Goal: Information Seeking & Learning: Learn about a topic

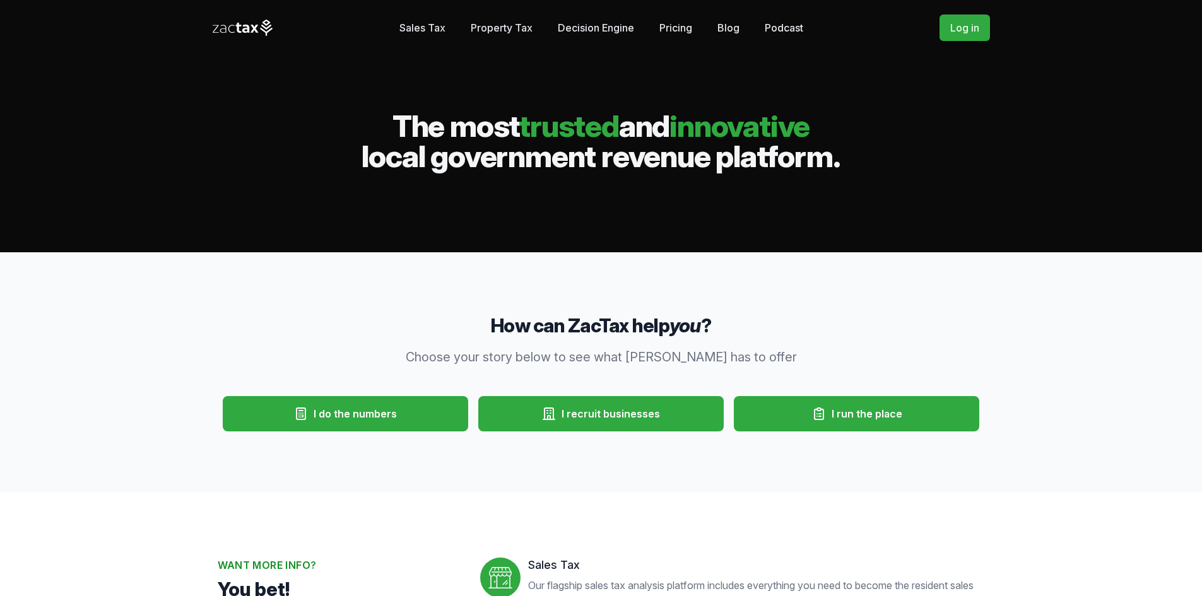
click at [415, 22] on link "Sales Tax" at bounding box center [422, 27] width 46 height 25
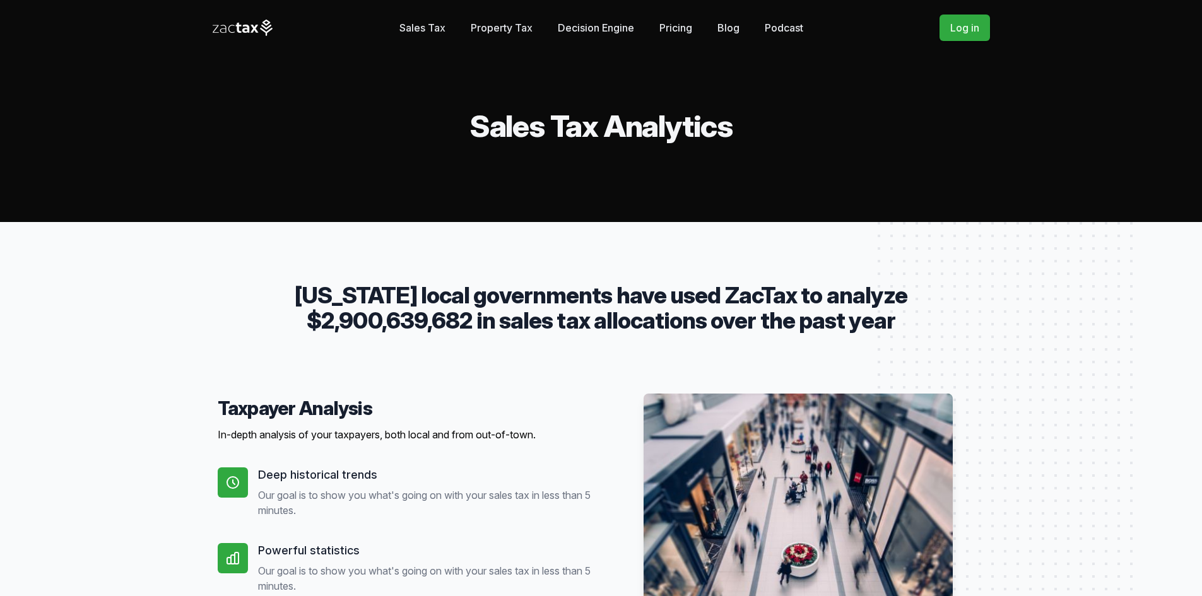
click at [476, 23] on link "Property Tax" at bounding box center [502, 27] width 62 height 25
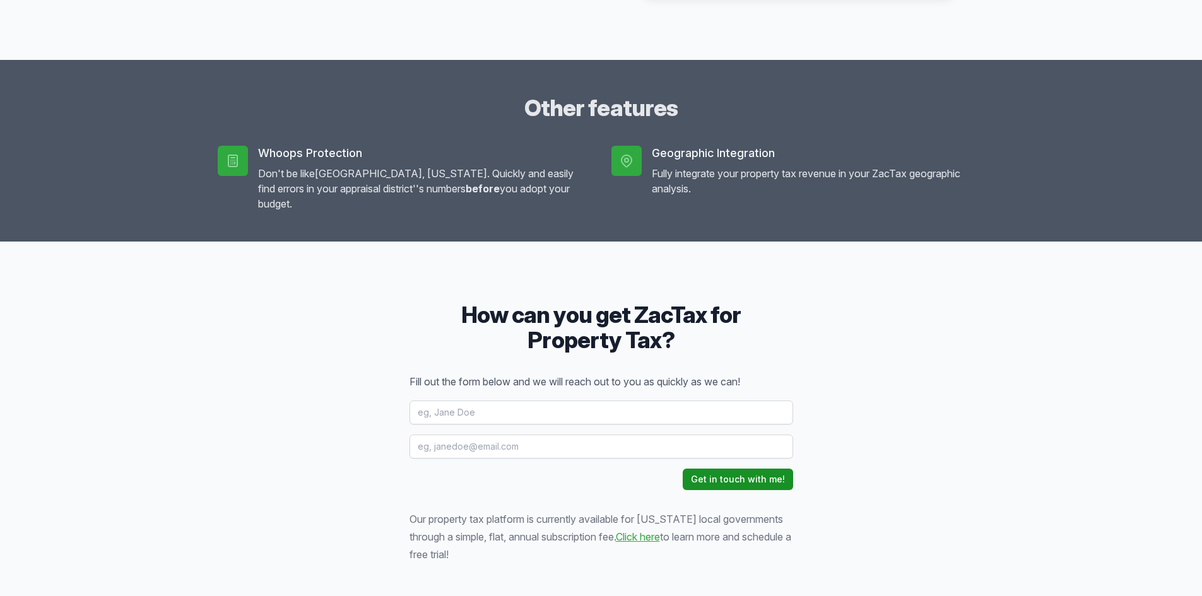
scroll to position [1451, 0]
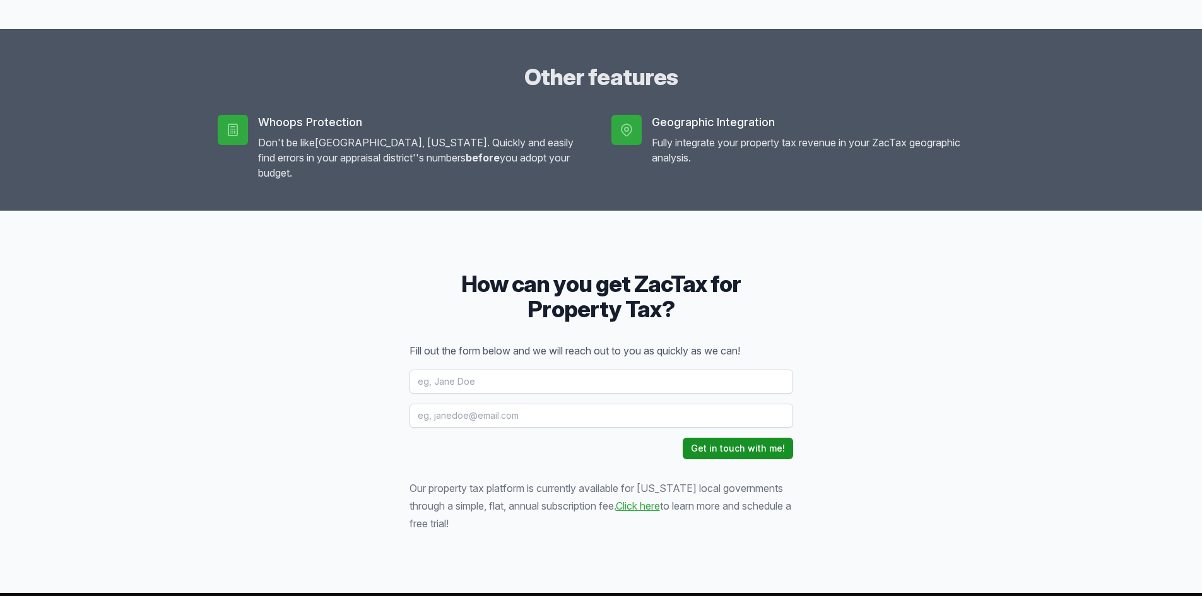
click at [654, 500] on link "Click here" at bounding box center [638, 506] width 44 height 13
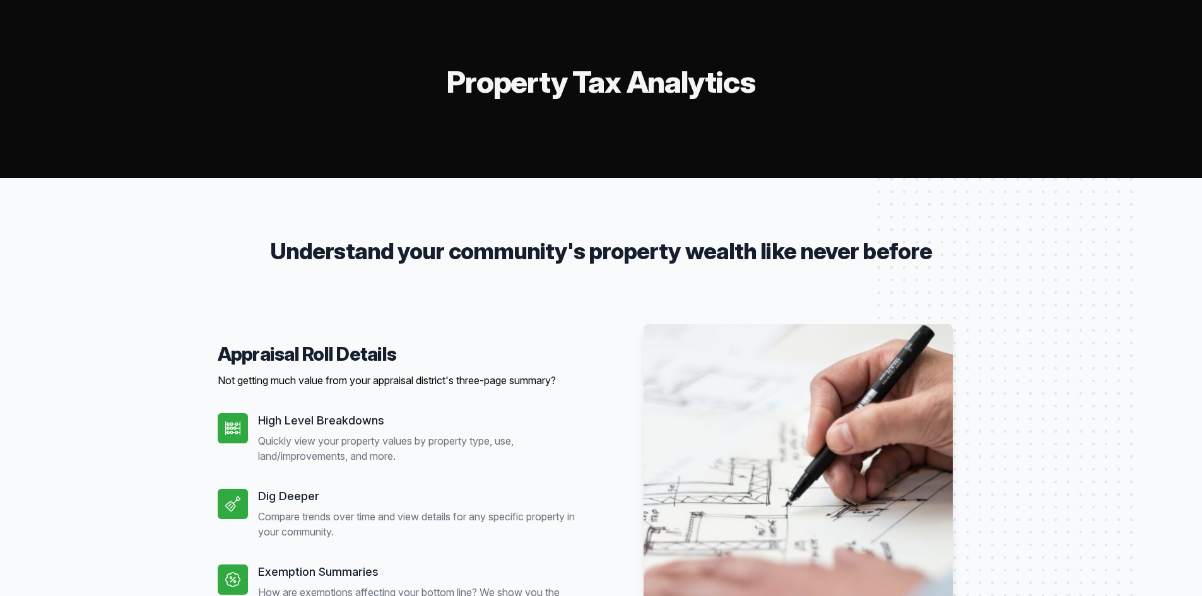
scroll to position [0, 0]
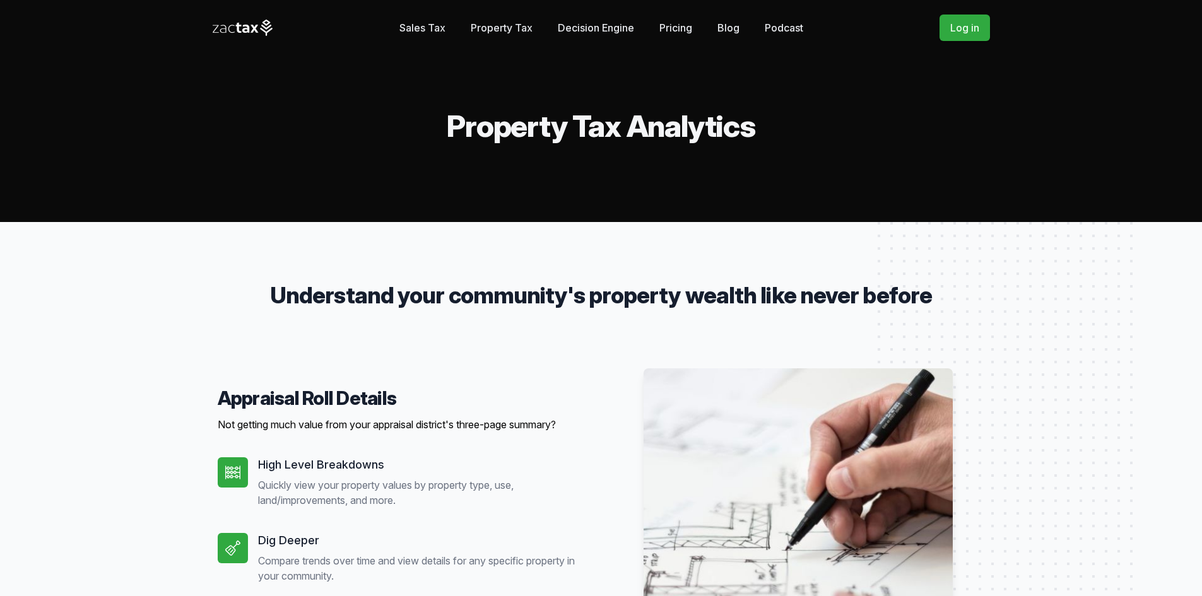
click at [608, 21] on link "Decision Engine" at bounding box center [596, 27] width 76 height 25
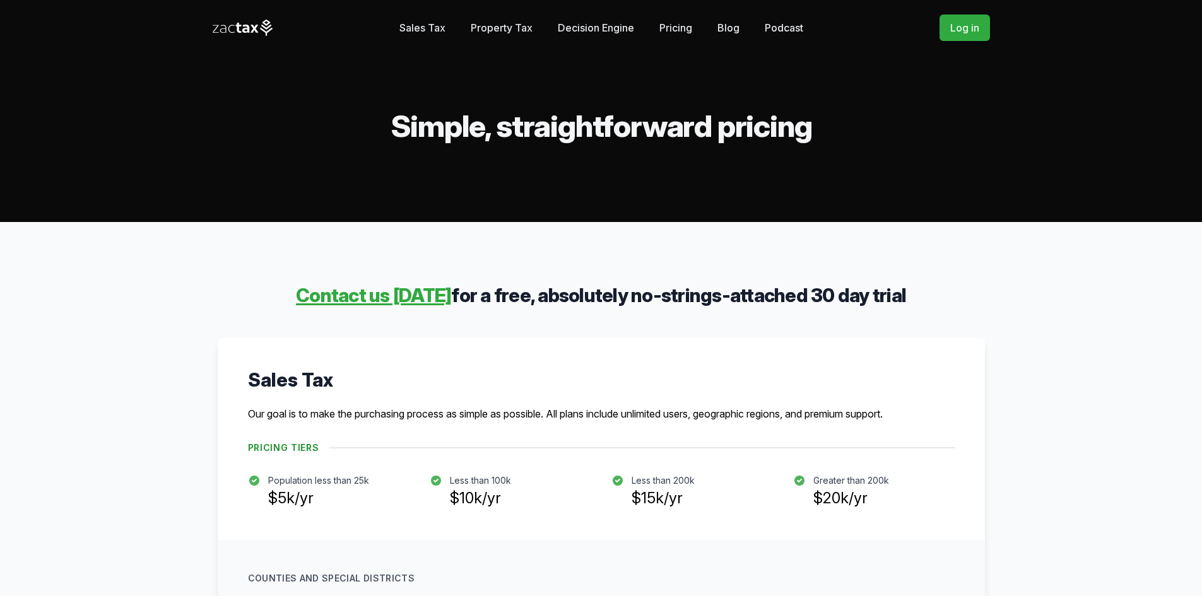
scroll to position [1349, 0]
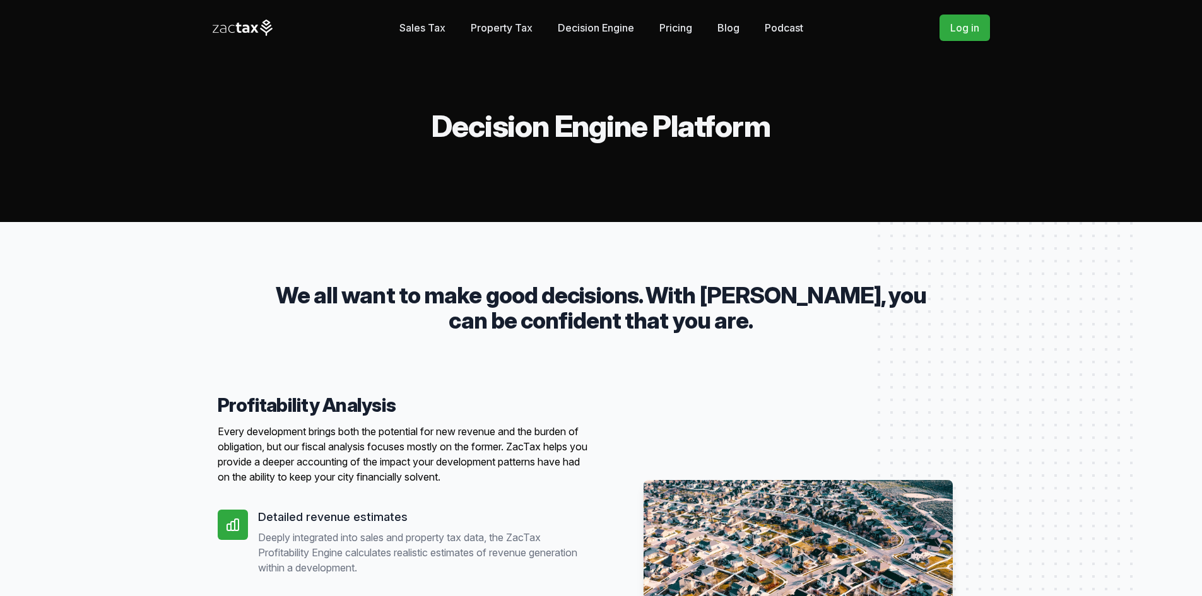
click at [682, 28] on link "Pricing" at bounding box center [675, 27] width 33 height 25
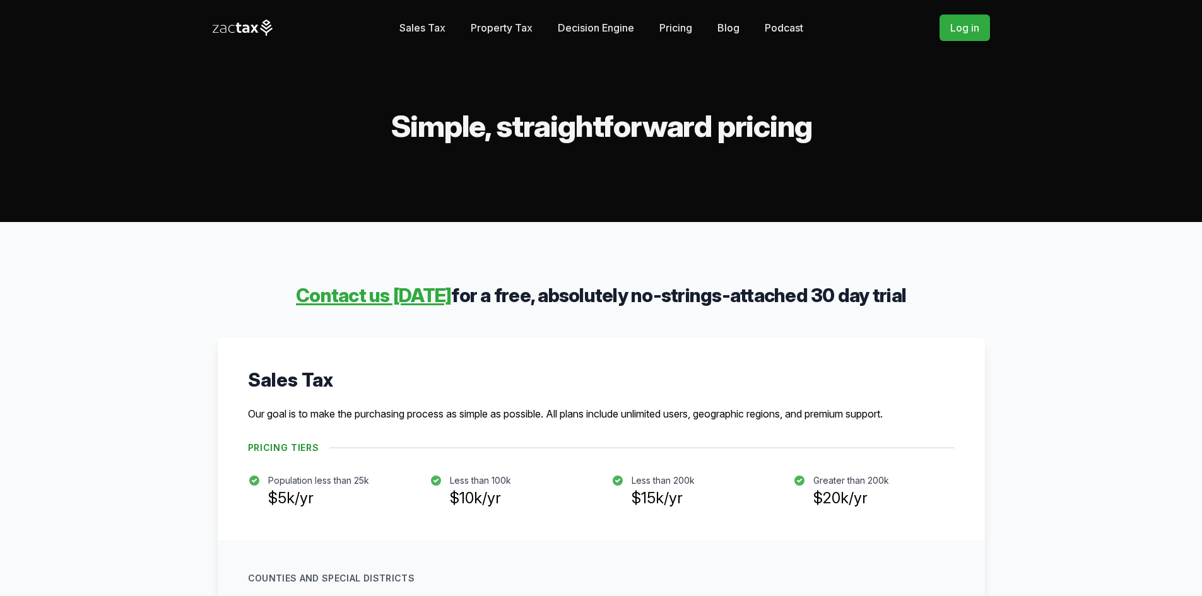
click at [736, 30] on link "Blog" at bounding box center [728, 27] width 22 height 25
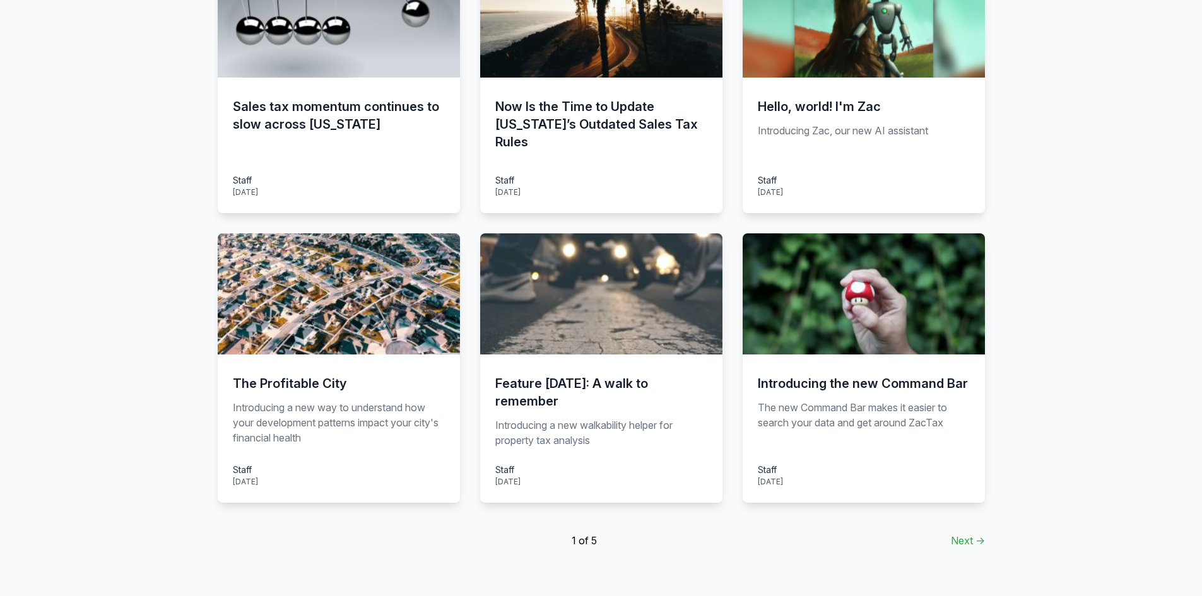
scroll to position [757, 0]
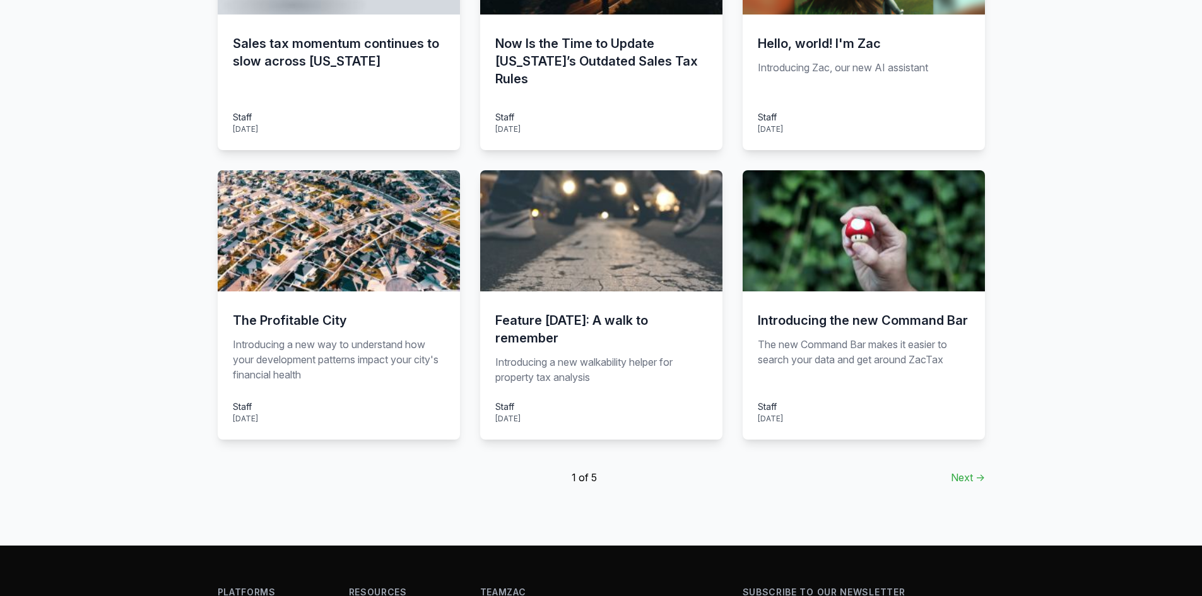
click at [958, 471] on link "Next →" at bounding box center [968, 477] width 34 height 15
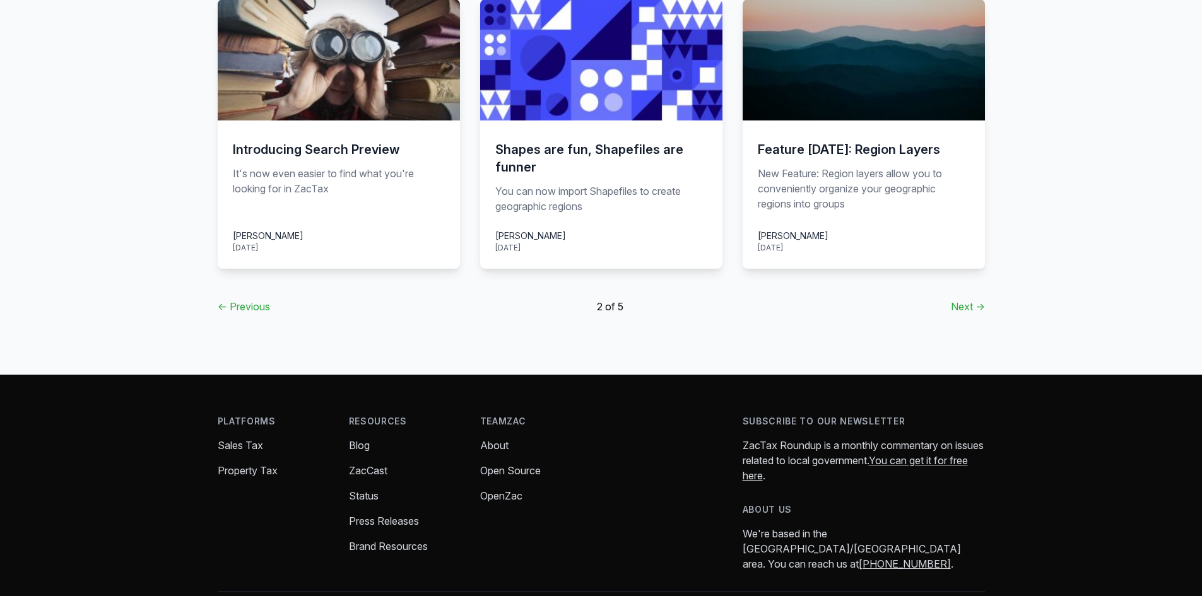
scroll to position [985, 0]
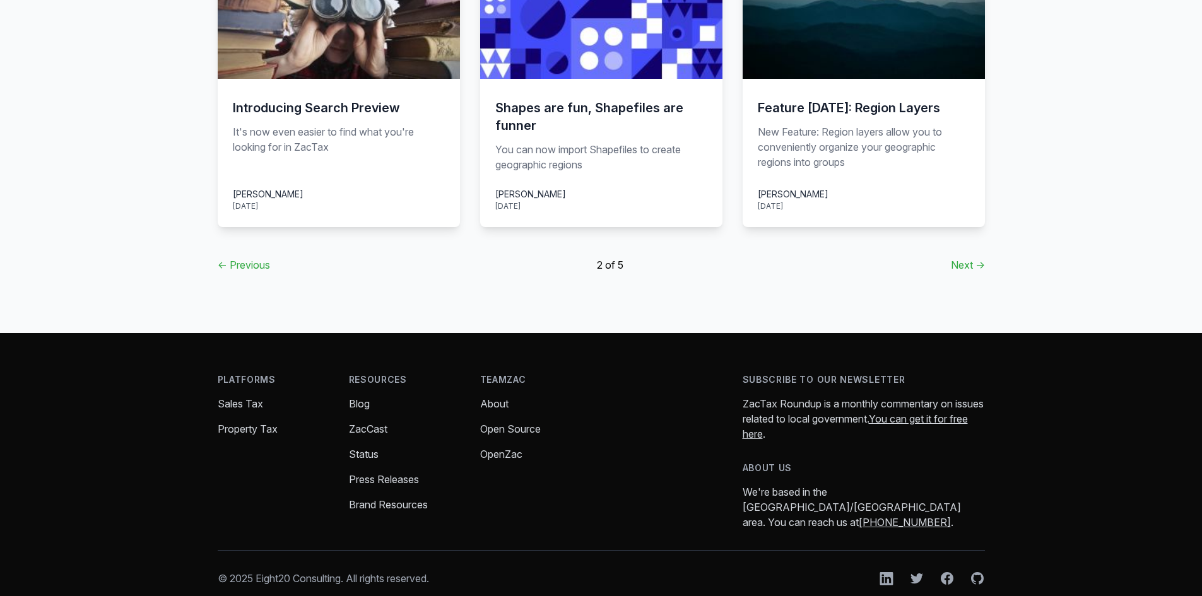
click at [972, 257] on link "Next →" at bounding box center [968, 264] width 34 height 15
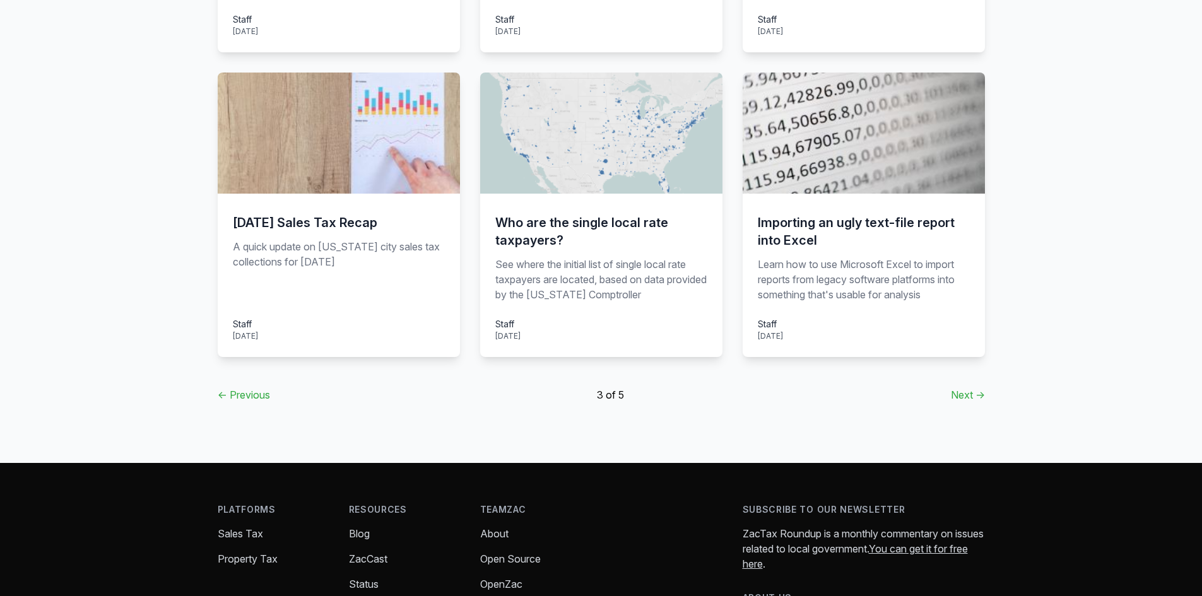
scroll to position [883, 0]
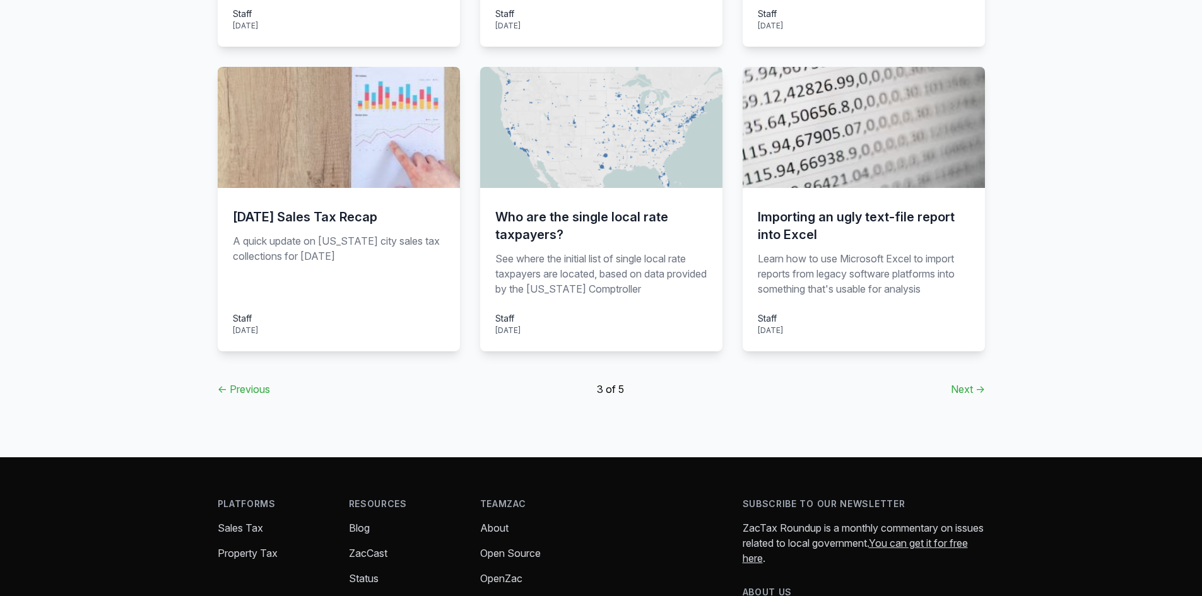
click at [249, 392] on link "← Previous" at bounding box center [244, 389] width 52 height 15
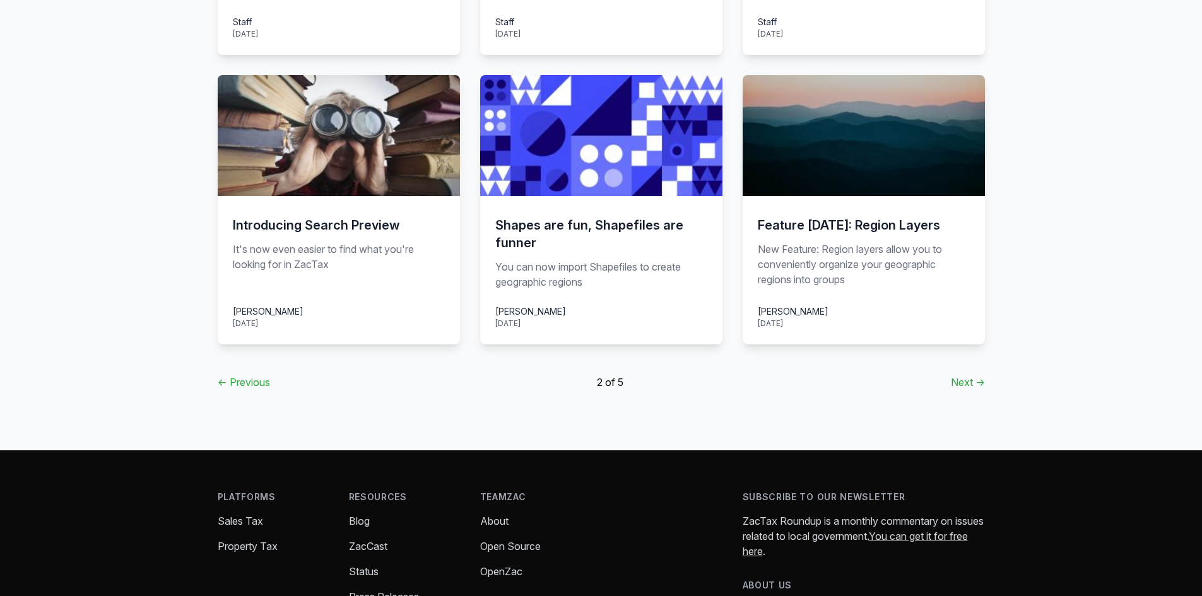
scroll to position [946, 0]
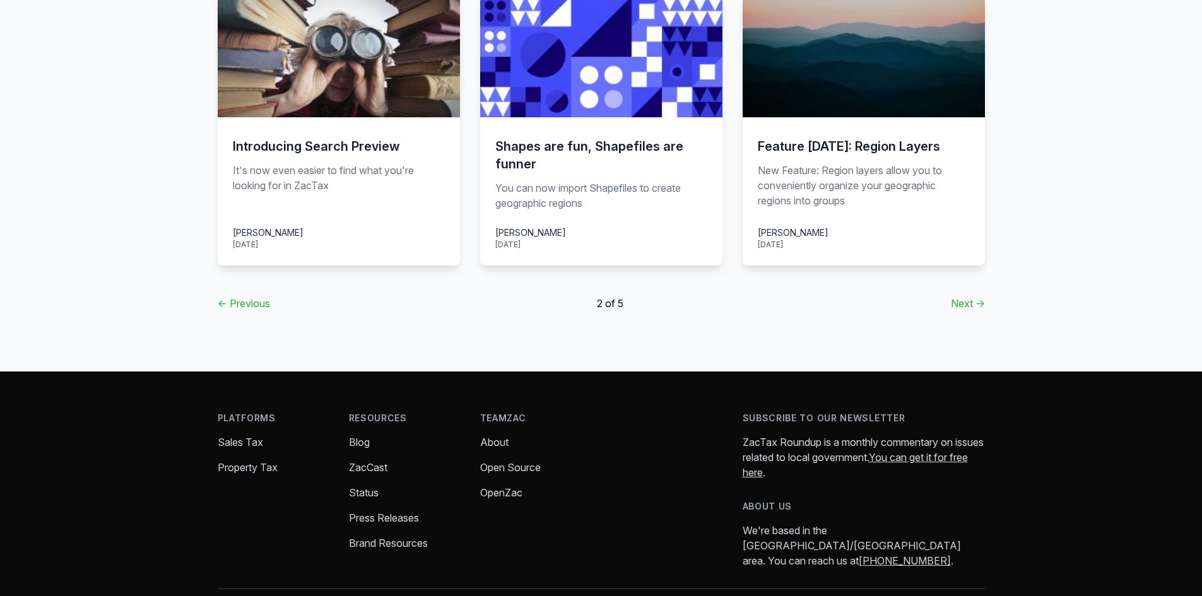
click at [249, 296] on link "← Previous" at bounding box center [244, 303] width 52 height 15
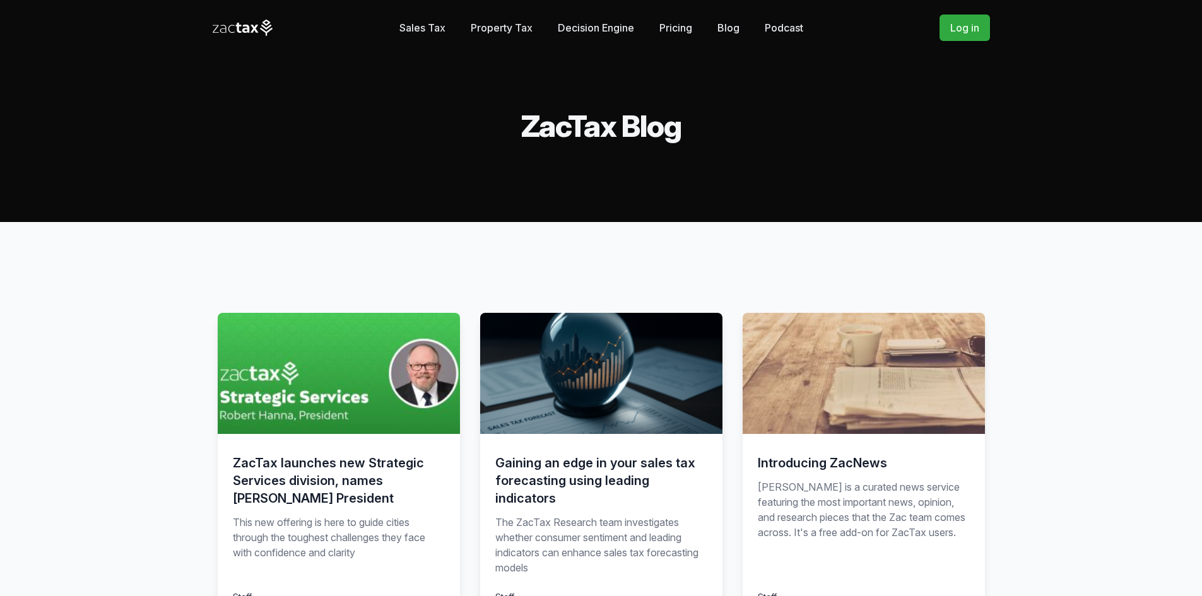
click at [786, 30] on link "Podcast" at bounding box center [784, 27] width 38 height 25
click at [244, 33] on icon at bounding box center [245, 29] width 7 height 8
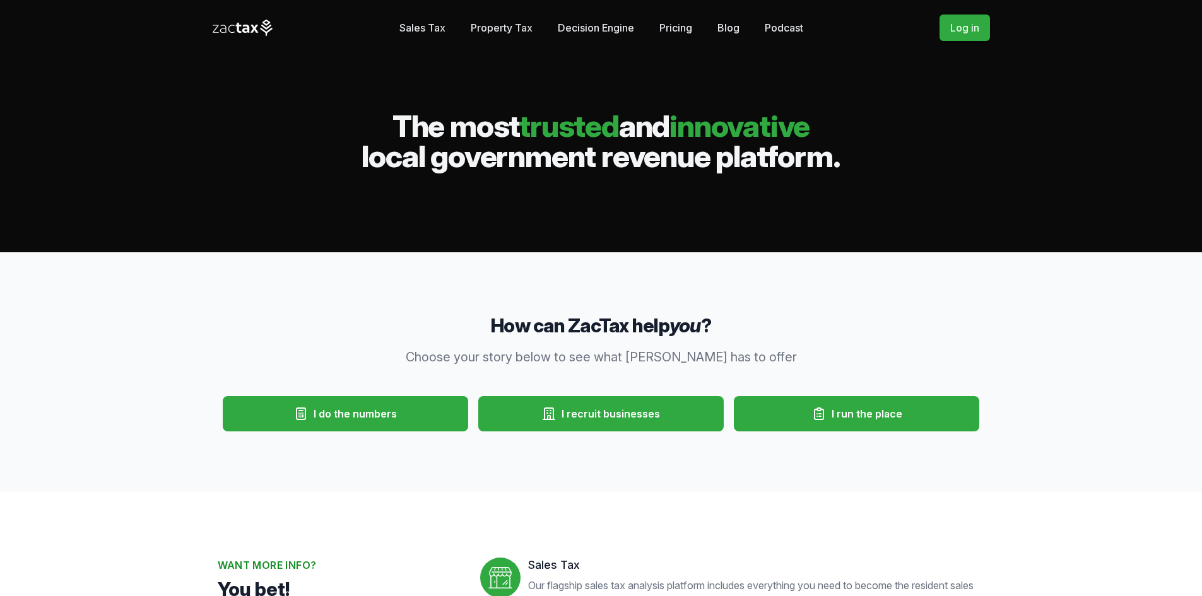
click at [372, 404] on button "I do the numbers" at bounding box center [345, 413] width 245 height 35
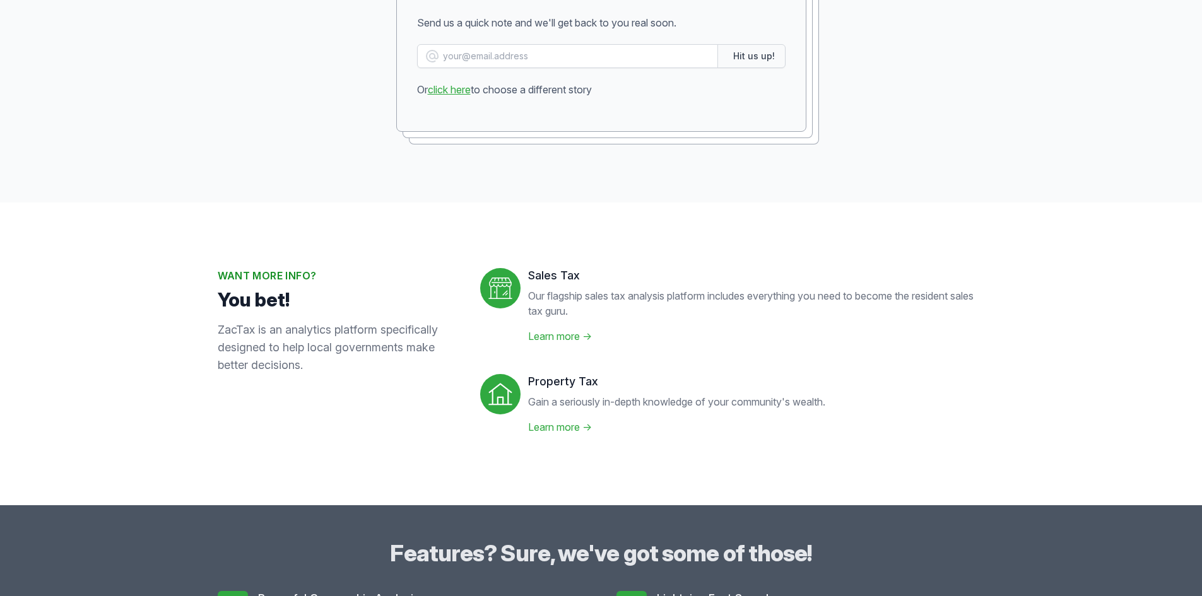
scroll to position [2650, 0]
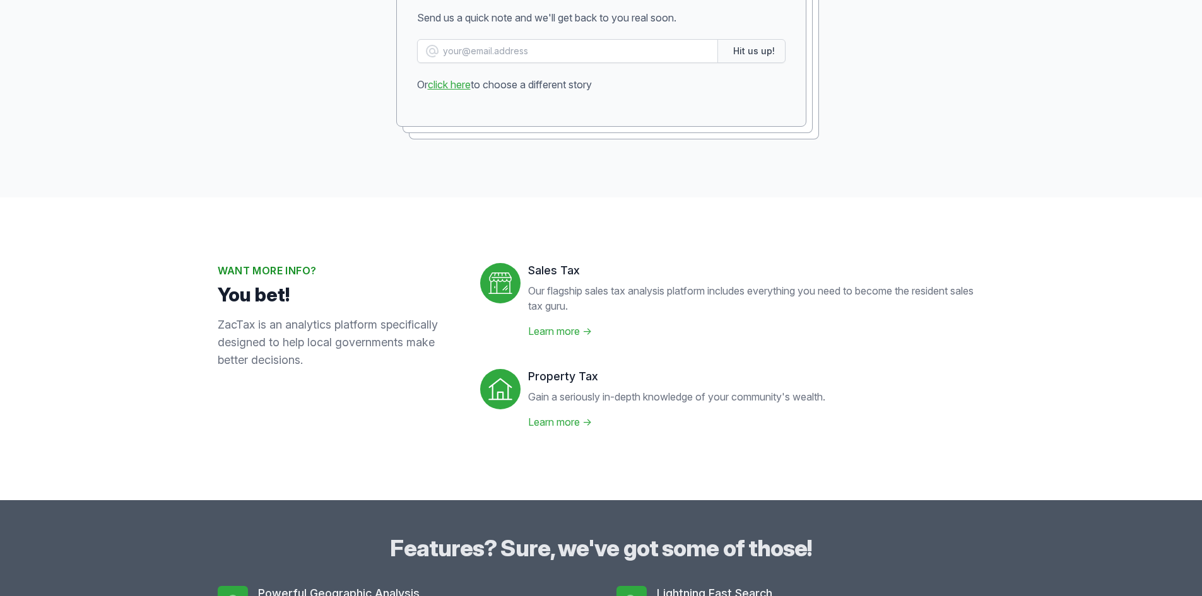
click at [573, 424] on link "Learn more →" at bounding box center [560, 422] width 64 height 13
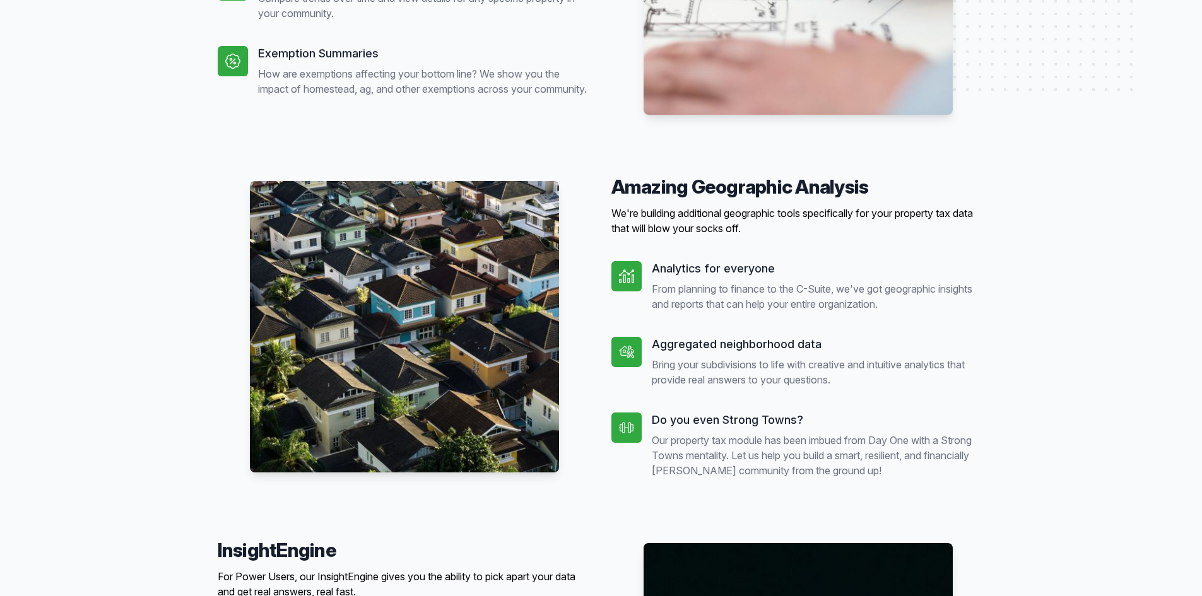
scroll to position [568, 0]
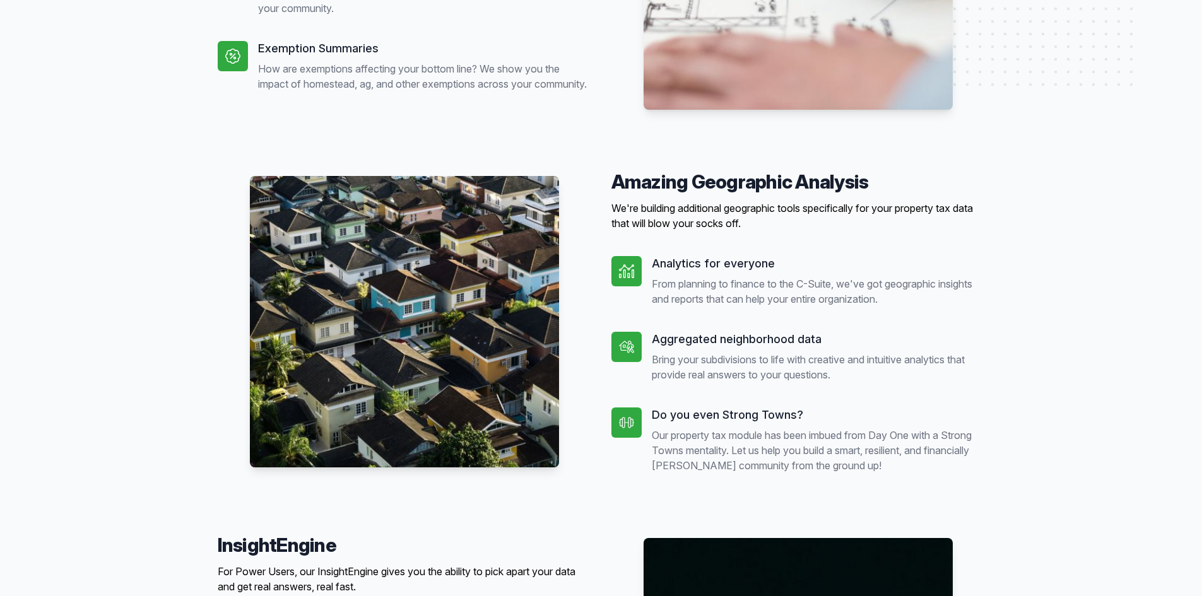
click at [179, 332] on div "Understand your community's property wealth like never before Appraisal Roll De…" at bounding box center [601, 283] width 1202 height 1258
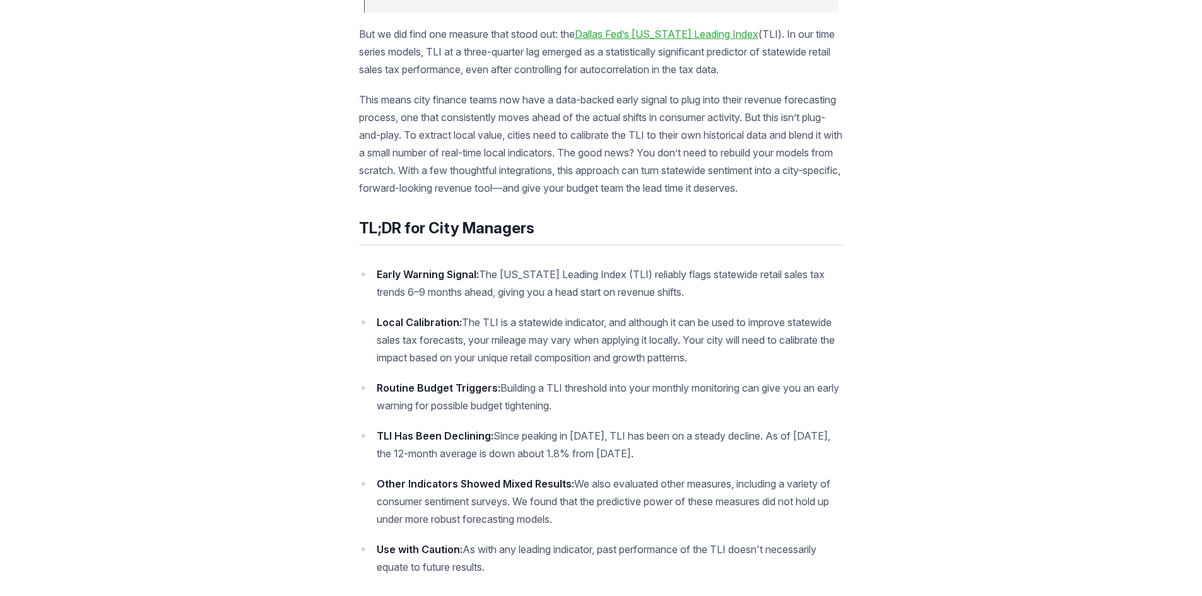
scroll to position [1136, 0]
